Goal: Task Accomplishment & Management: Use online tool/utility

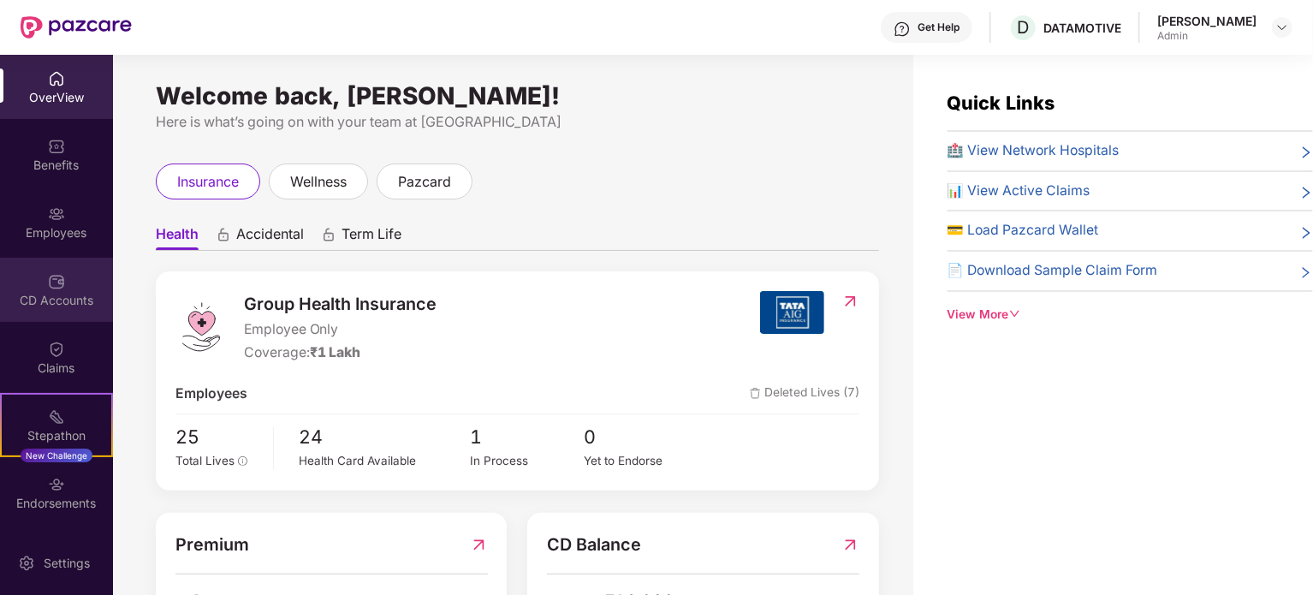
click at [45, 301] on div "CD Accounts" at bounding box center [56, 300] width 113 height 17
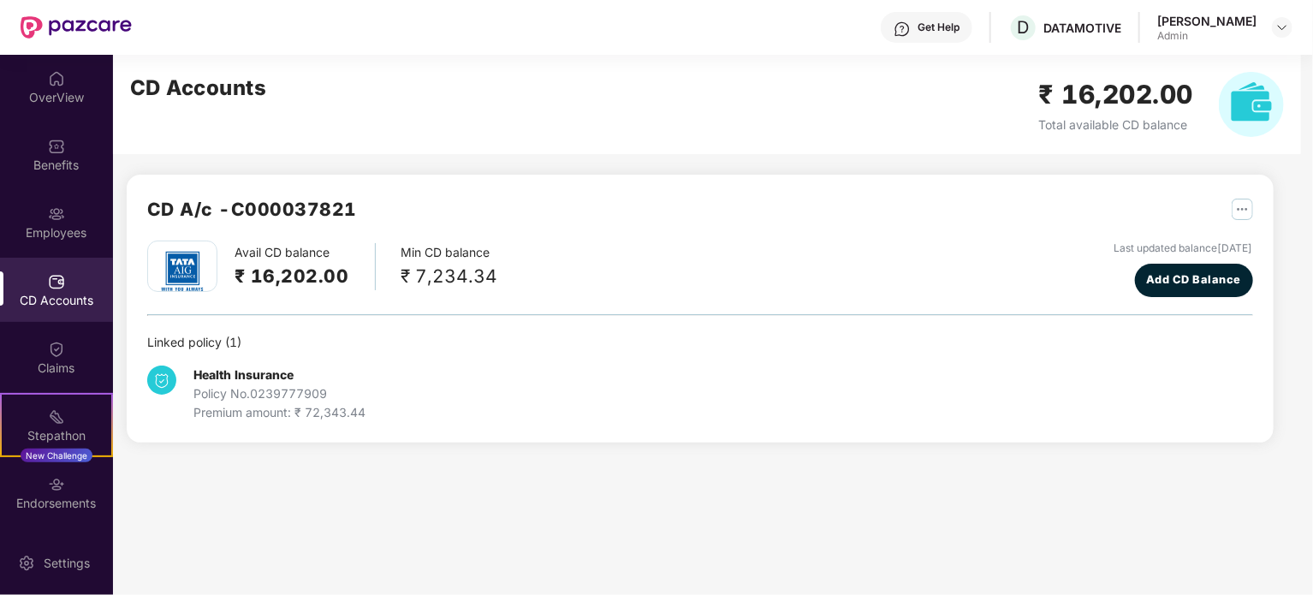
click at [1243, 109] on img at bounding box center [1251, 104] width 65 height 65
click at [186, 362] on div "Health Insurance Policy No. 0239777909 Premium amount: ₹ 72,343.44" at bounding box center [700, 387] width 1106 height 70
click at [185, 257] on img at bounding box center [182, 271] width 60 height 60
drag, startPoint x: 1257, startPoint y: 205, endPoint x: 1244, endPoint y: 203, distance: 13.0
click at [1244, 203] on div "CD A/c - C000037821 Avail CD balance ₹ 16,202.00 Min CD balance ₹ 7,234.34 Last…" at bounding box center [700, 309] width 1147 height 268
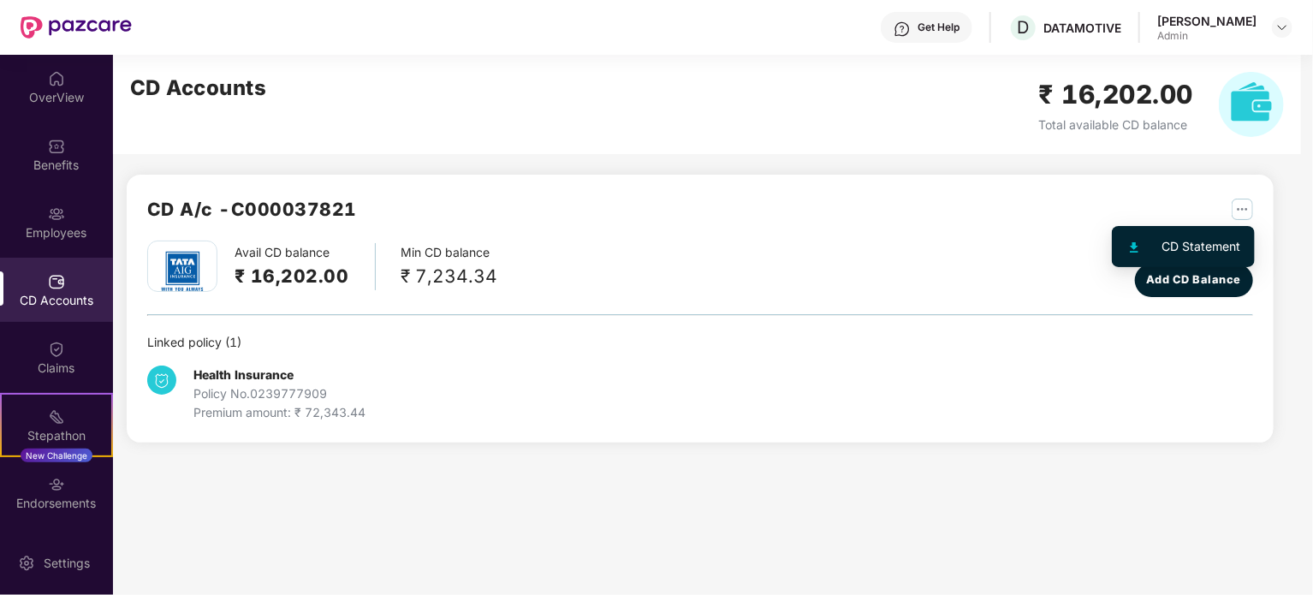
click at [1244, 203] on img "button" at bounding box center [1242, 209] width 21 height 21
click at [1196, 242] on div "CD Statement" at bounding box center [1202, 246] width 79 height 19
